Goal: Check status

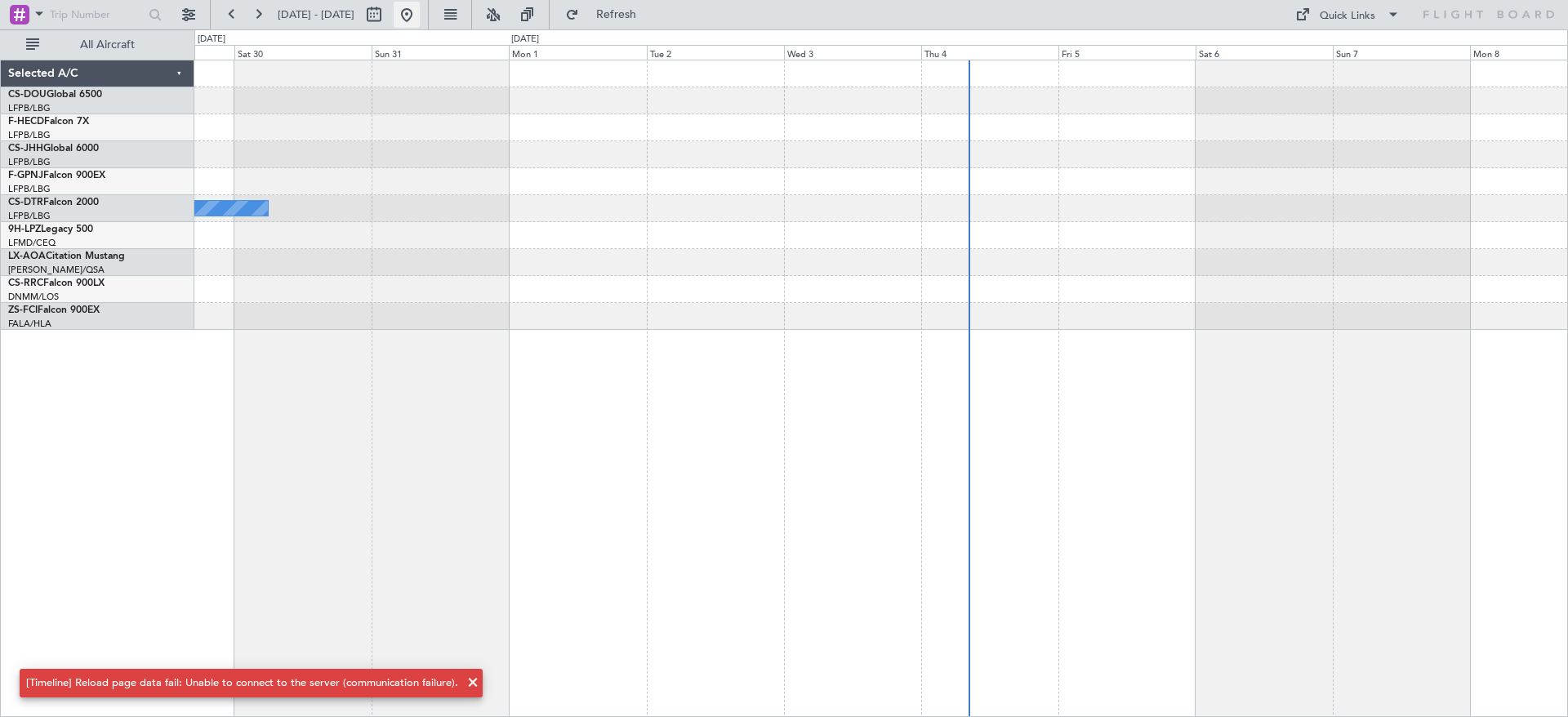
click at [420, 24] on button at bounding box center [406, 15] width 26 height 26
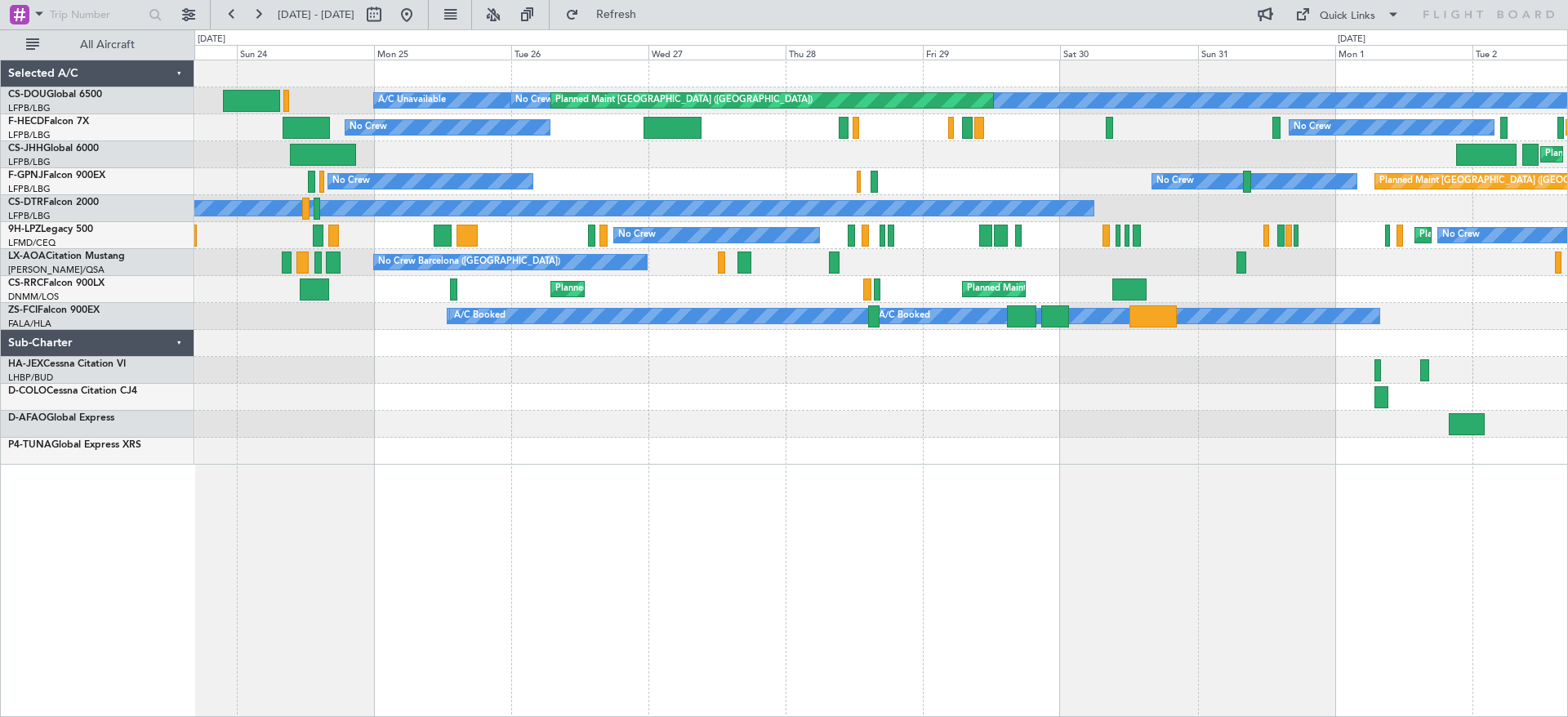
click at [1362, 432] on div "No Crew Planned Maint [GEOGRAPHIC_DATA] ([GEOGRAPHIC_DATA]) A/C Unavailable Pla…" at bounding box center [881, 263] width 1373 height 404
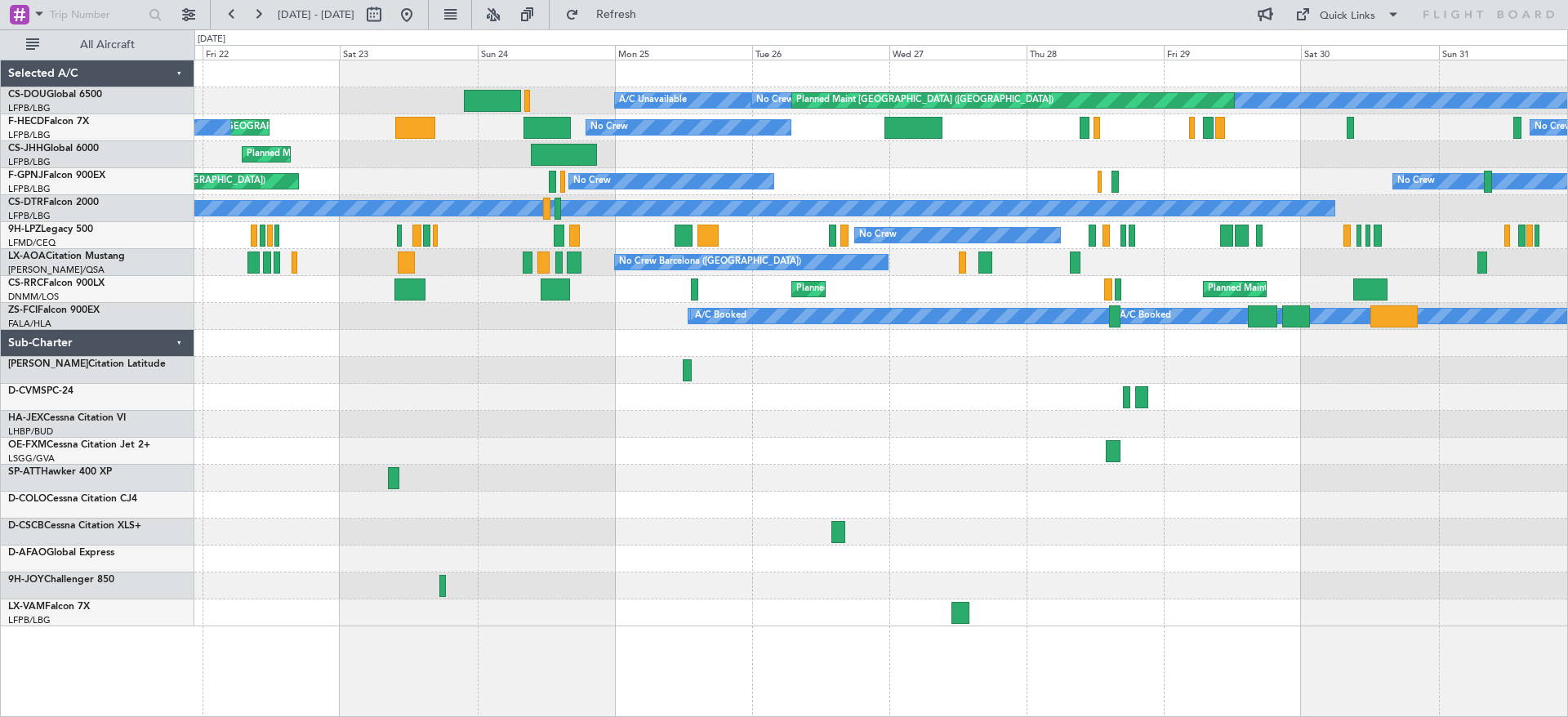
click at [724, 417] on div "No Crew Planned Maint [GEOGRAPHIC_DATA] ([GEOGRAPHIC_DATA]) A/C Unavailable Pla…" at bounding box center [881, 344] width 1373 height 567
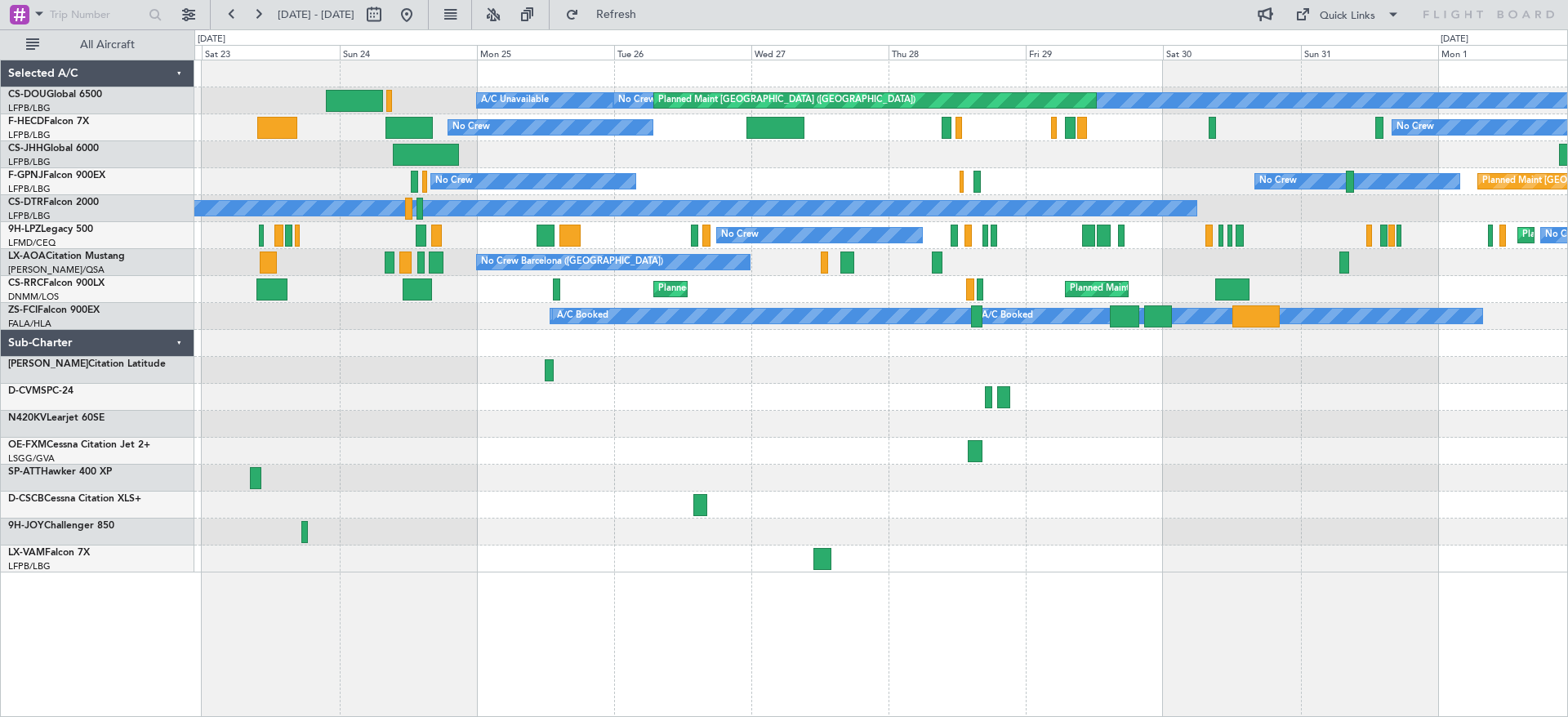
click at [739, 441] on div "No Crew Planned Maint [GEOGRAPHIC_DATA] ([GEOGRAPHIC_DATA]) A/C Unavailable Pla…" at bounding box center [881, 316] width 1373 height 512
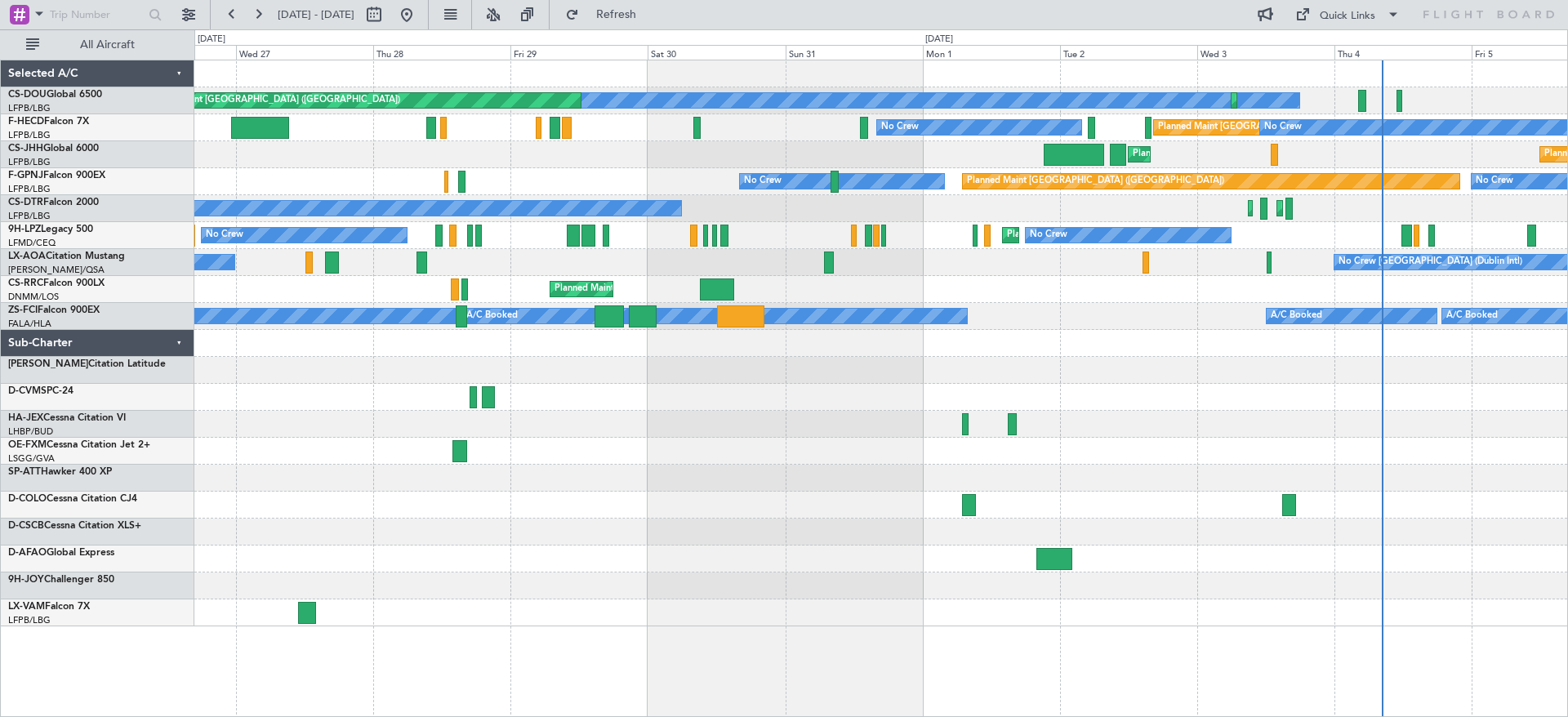
click at [542, 550] on div "No Crew Planned Maint [GEOGRAPHIC_DATA] ([GEOGRAPHIC_DATA]) Planned Maint [GEOG…" at bounding box center [881, 344] width 1373 height 567
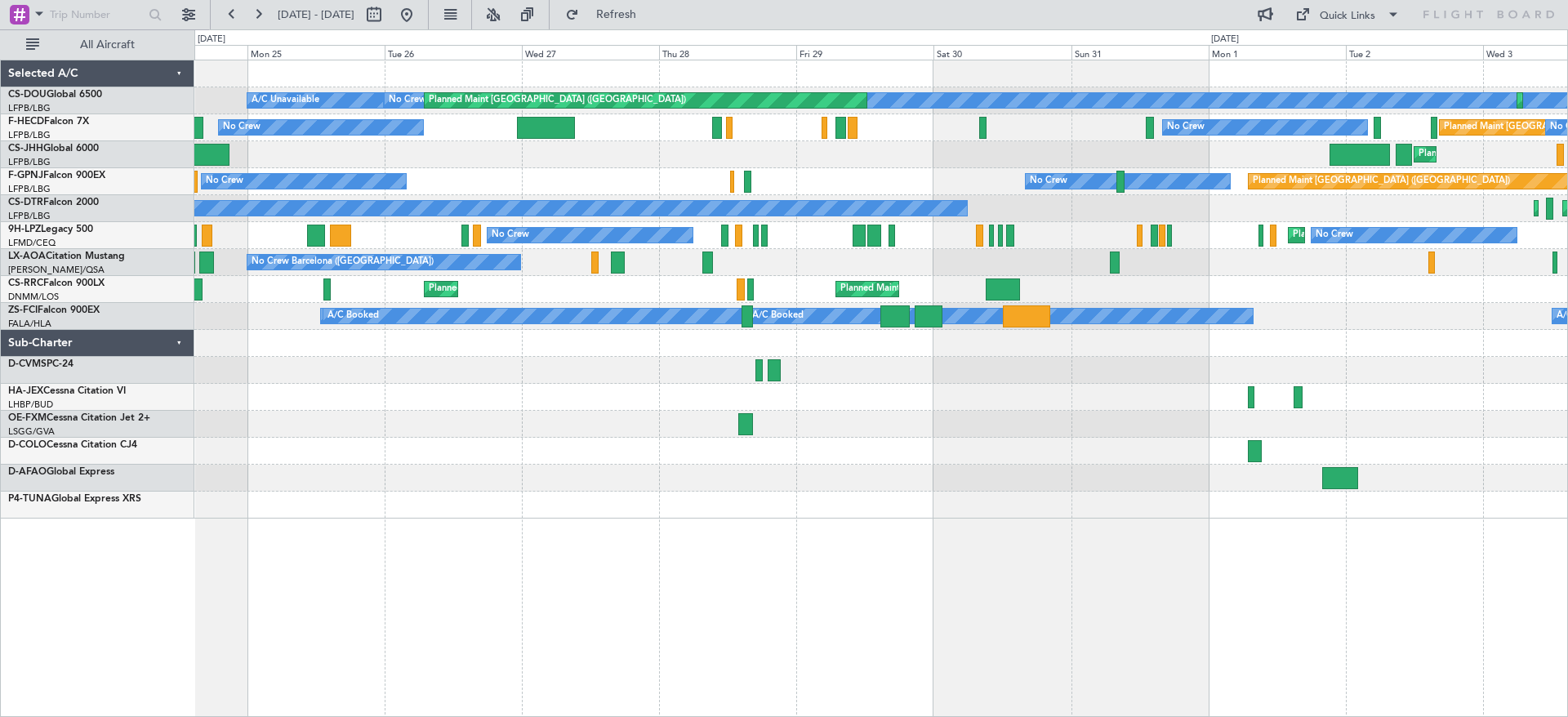
click at [1014, 506] on div at bounding box center [881, 506] width 1373 height 27
